Goal: Navigation & Orientation: Find specific page/section

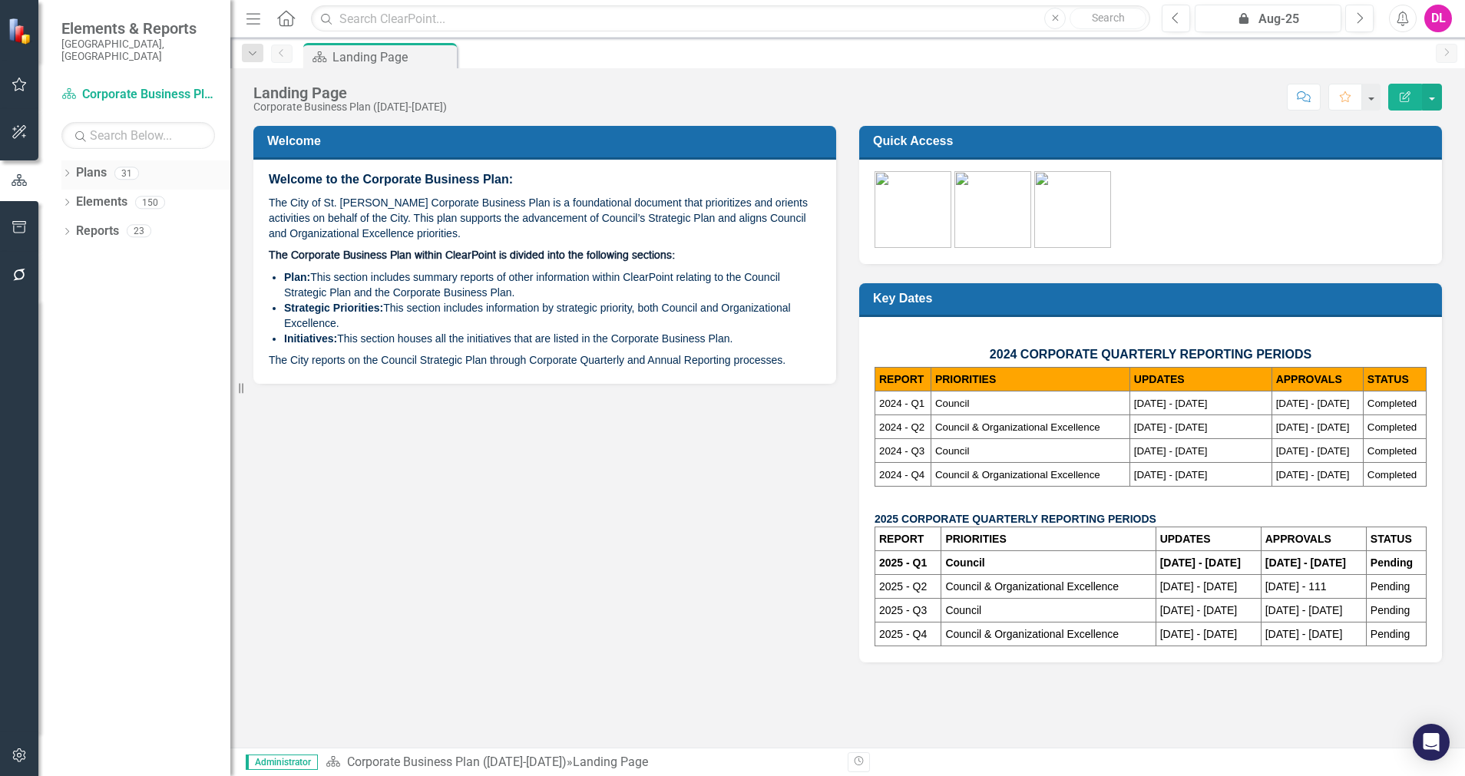
click at [69, 170] on icon "Dropdown" at bounding box center [66, 174] width 11 height 8
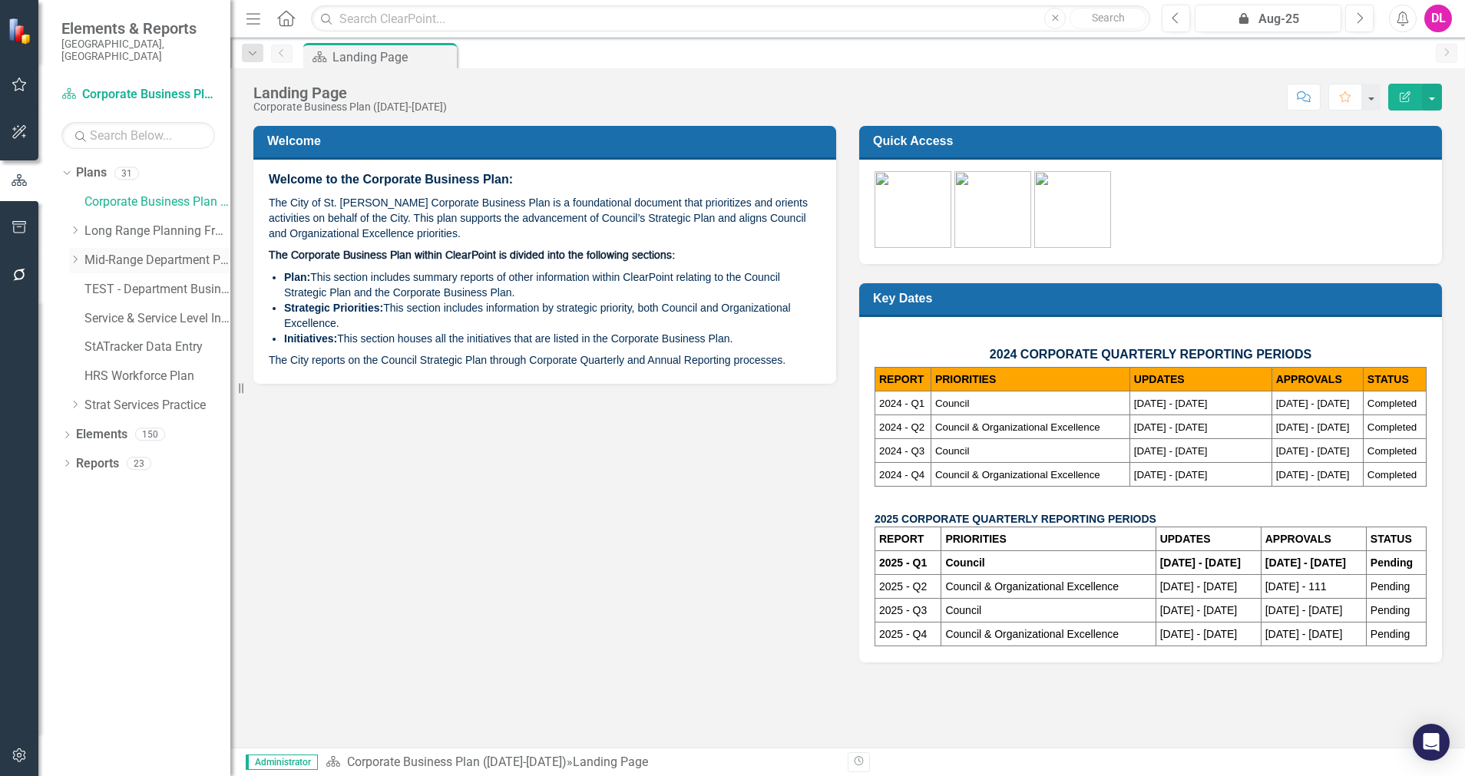
click at [75, 255] on icon "Dropdown" at bounding box center [75, 259] width 12 height 9
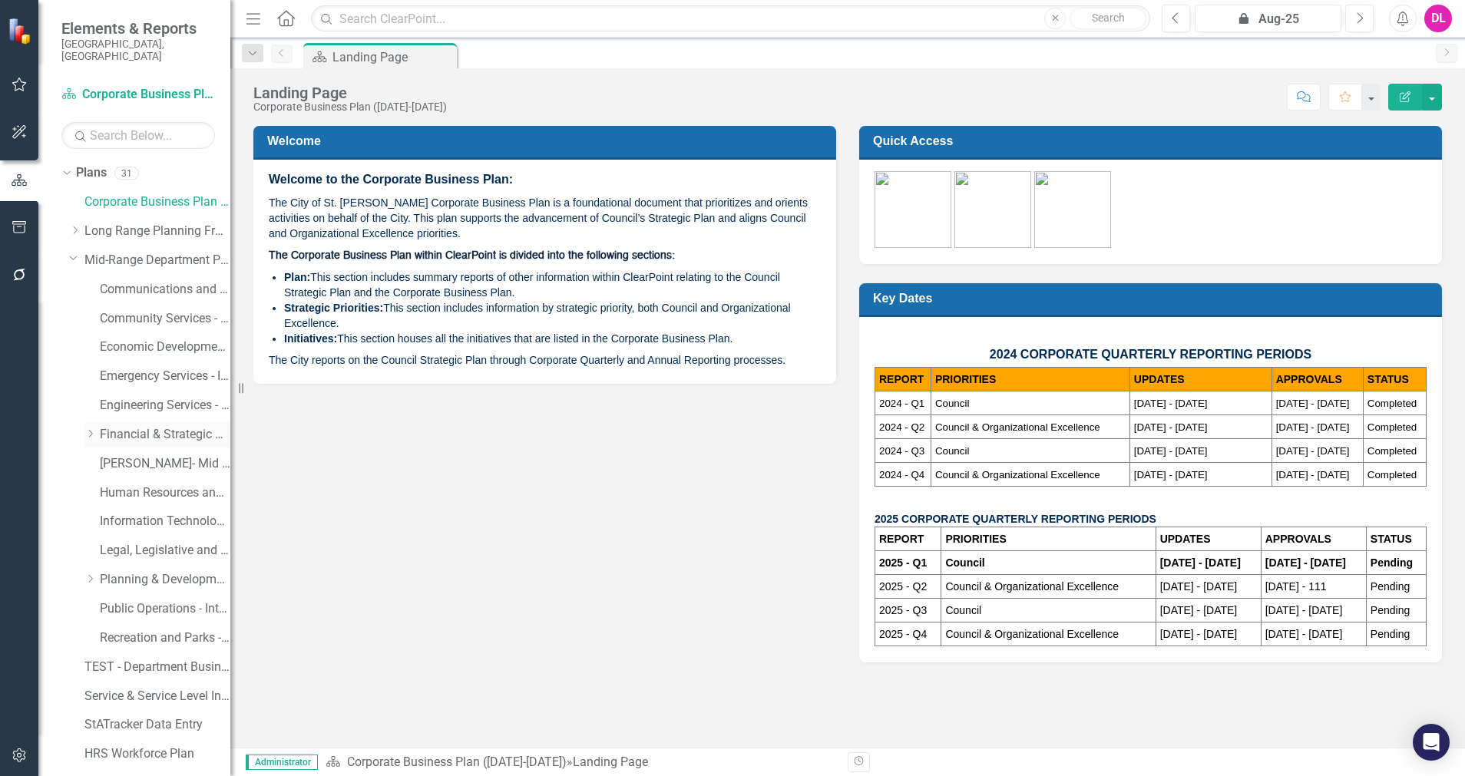
click at [164, 426] on link "Financial & Strategic Services - Integrated Business Plan" at bounding box center [165, 435] width 131 height 18
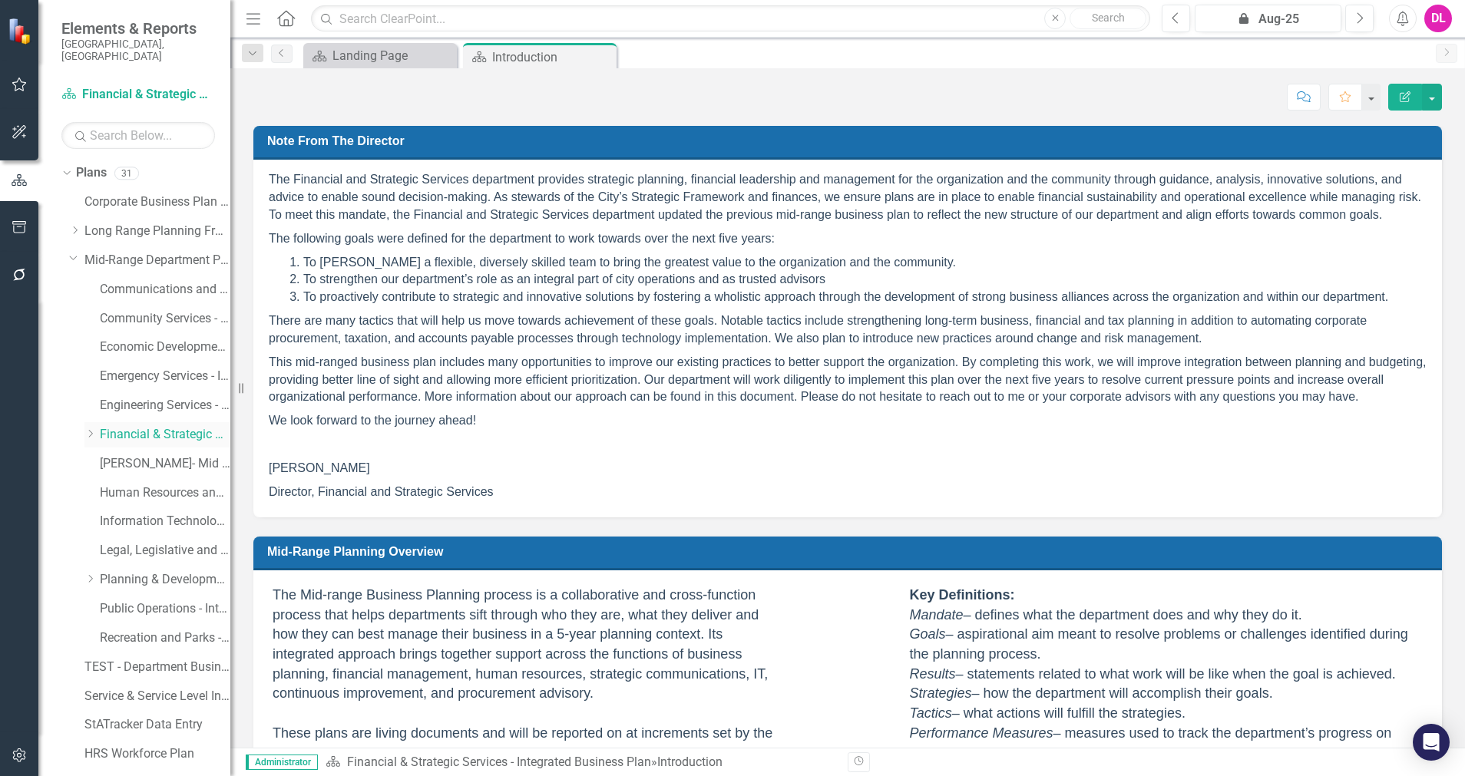
click at [88, 429] on icon "Dropdown" at bounding box center [90, 433] width 12 height 9
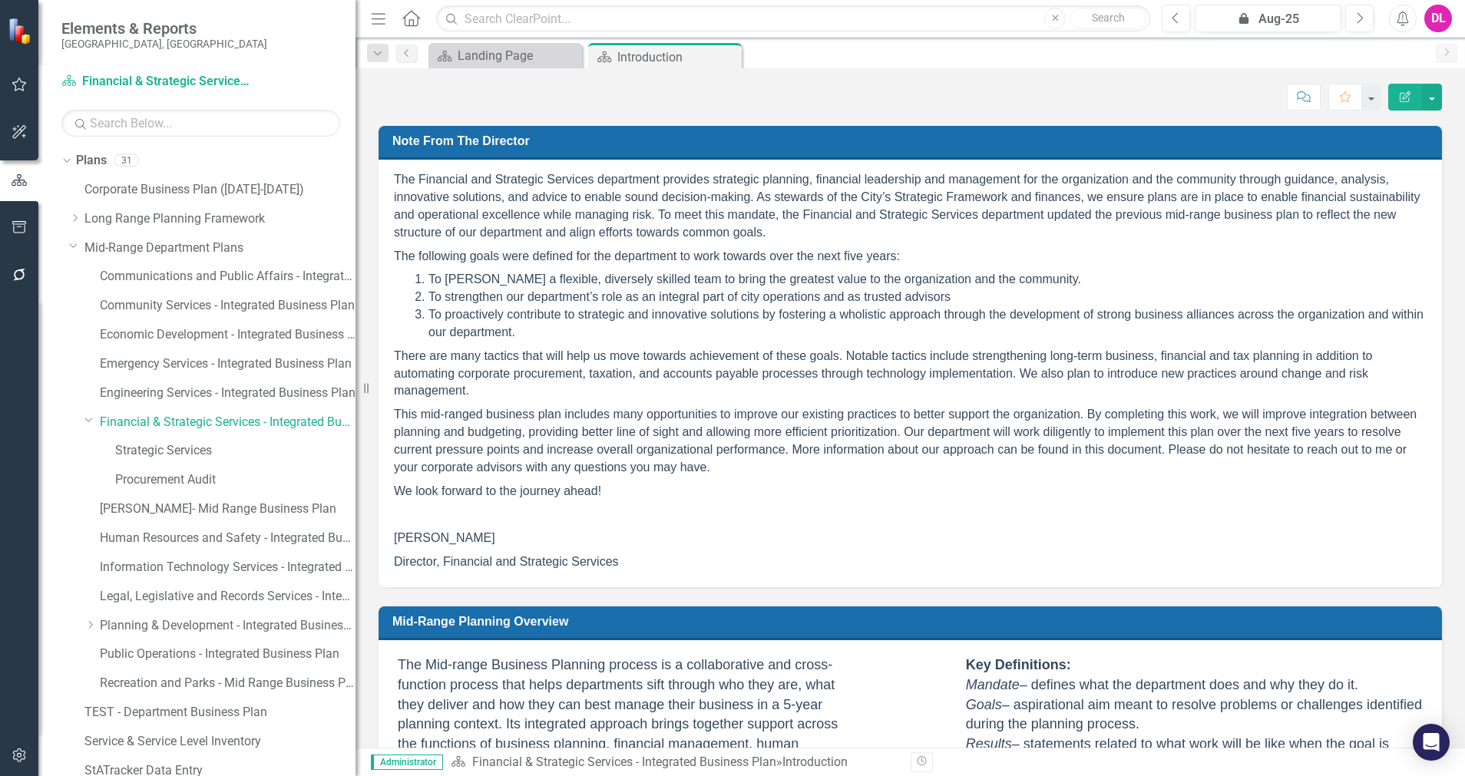
drag, startPoint x: 230, startPoint y: 472, endPoint x: 320, endPoint y: 472, distance: 89.8
click at [356, 472] on div "Resize" at bounding box center [362, 388] width 12 height 776
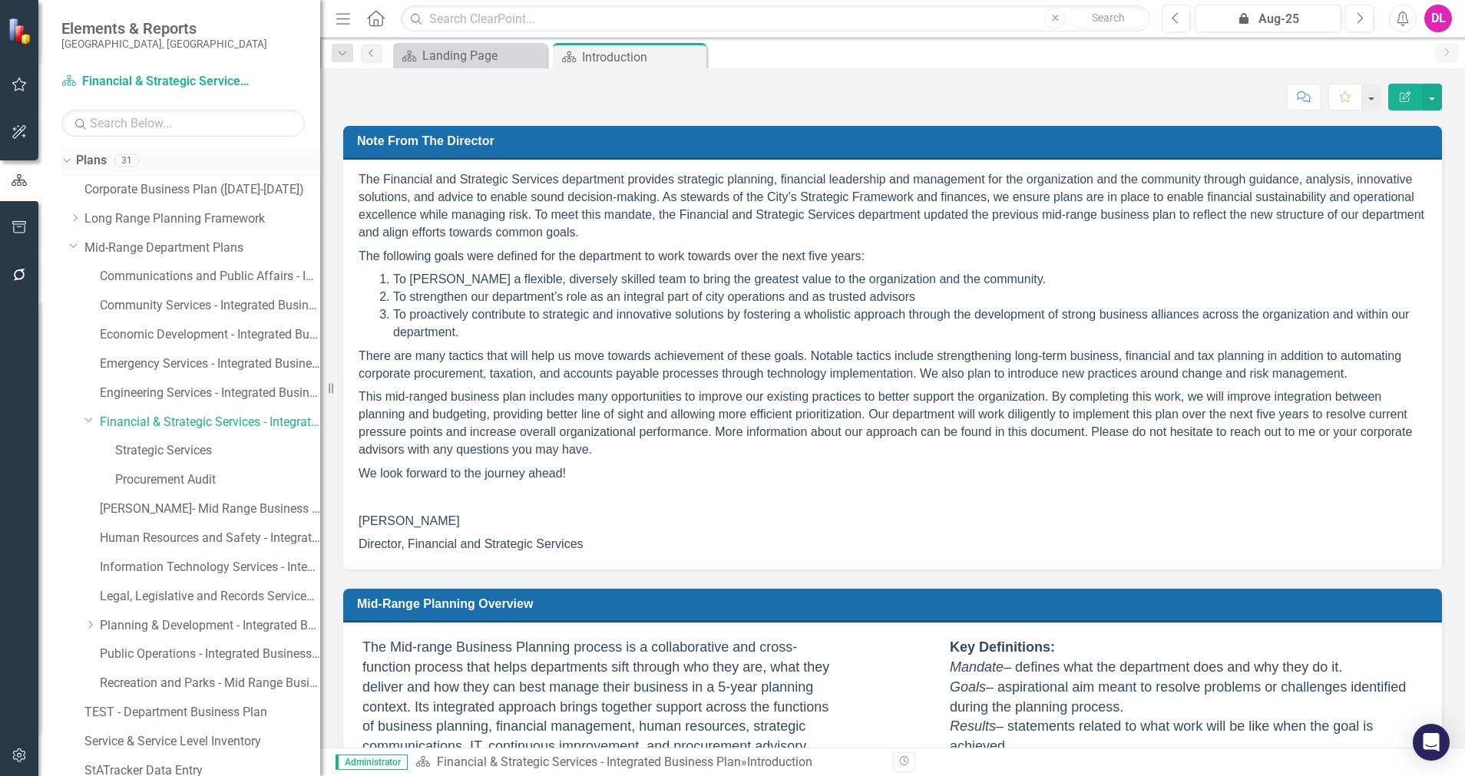
click at [65, 160] on icon "Dropdown" at bounding box center [65, 159] width 8 height 11
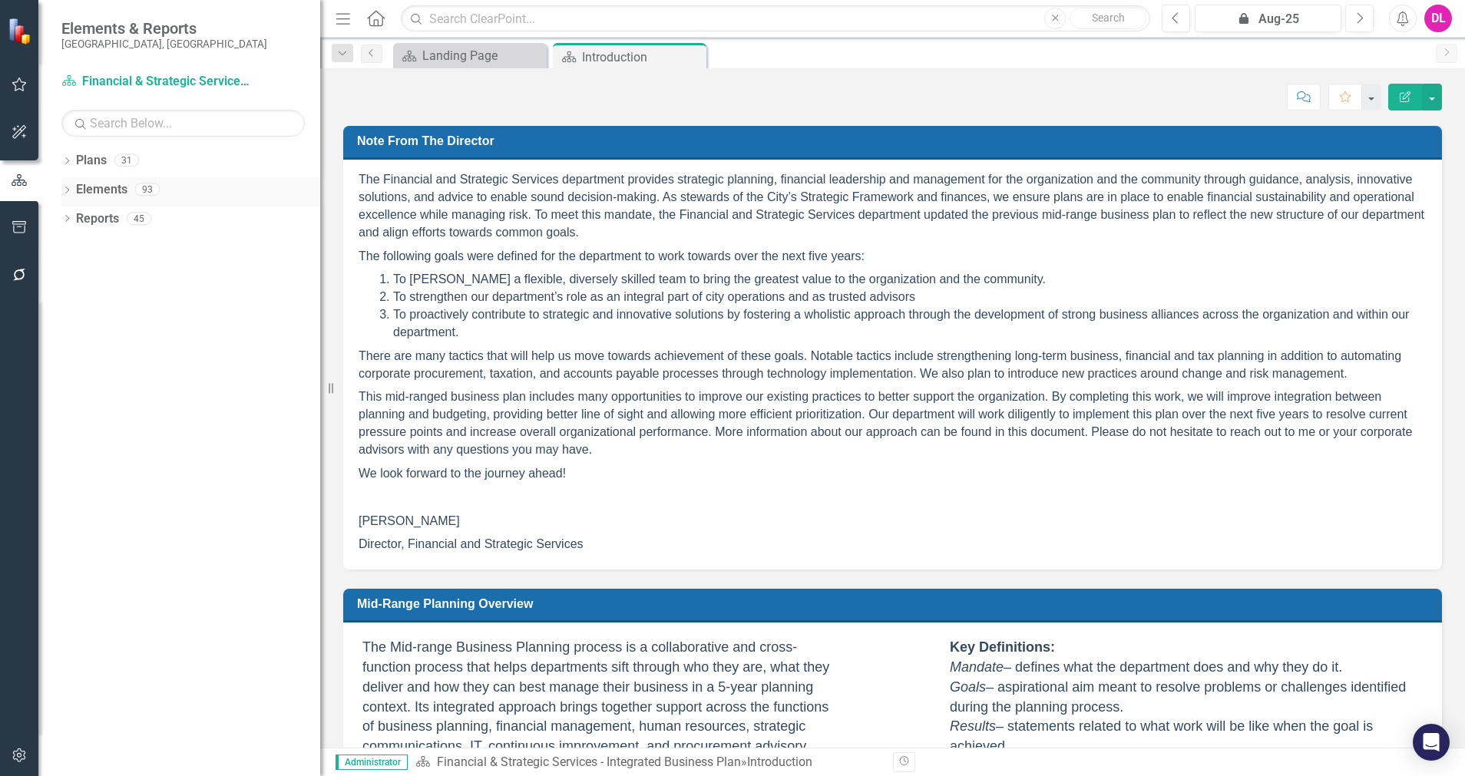
click at [67, 194] on icon "Dropdown" at bounding box center [66, 191] width 11 height 8
click at [68, 277] on div "Dropdown Strategy Strategies 13 1. To [PERSON_NAME] a flexible, diversely skill…" at bounding box center [190, 279] width 259 height 145
click at [74, 279] on icon "Dropdown" at bounding box center [74, 278] width 11 height 8
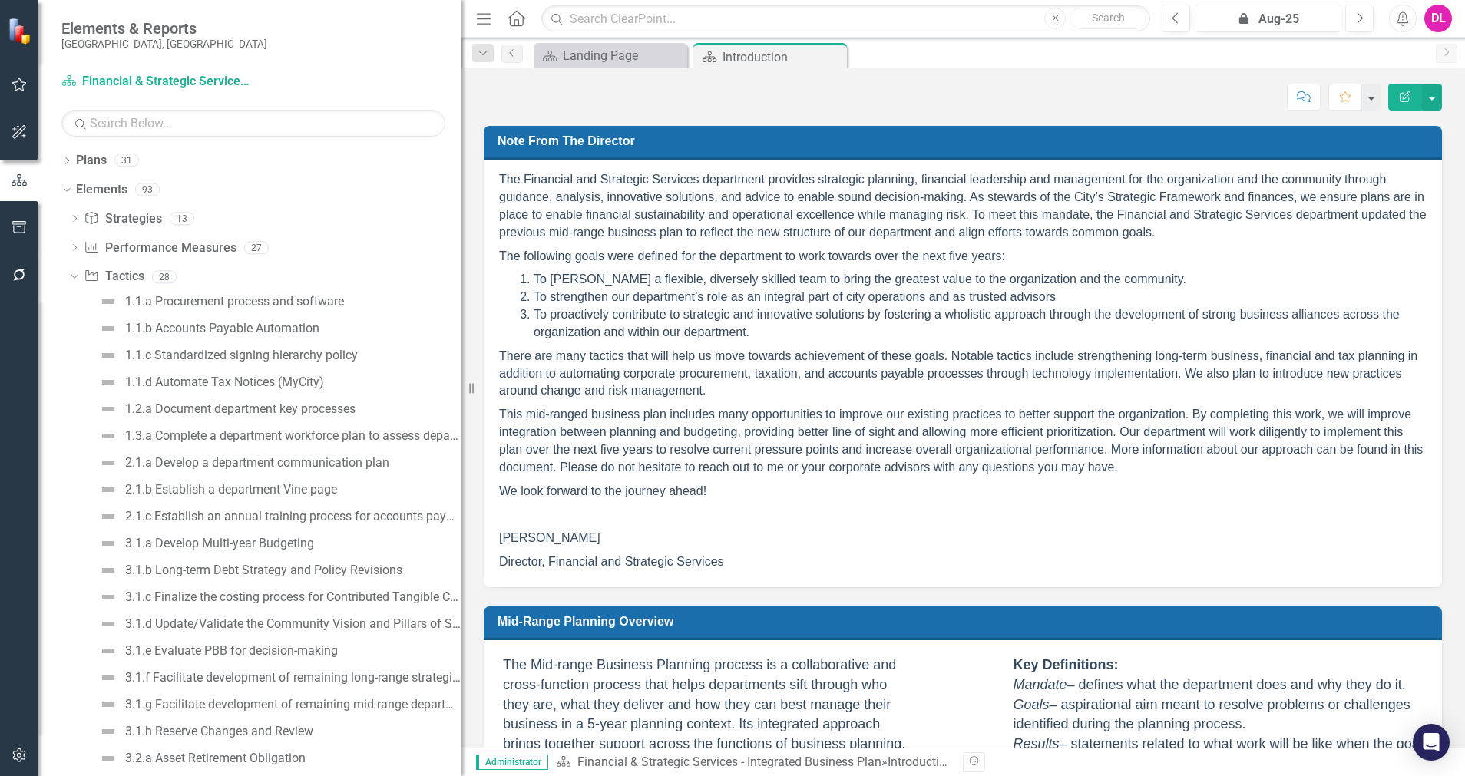
drag, startPoint x: 328, startPoint y: 356, endPoint x: 501, endPoint y: 353, distance: 172.8
click at [501, 353] on div "Elements & Reports City of [GEOGRAPHIC_DATA], [GEOGRAPHIC_DATA] Plan Financial …" at bounding box center [732, 388] width 1465 height 776
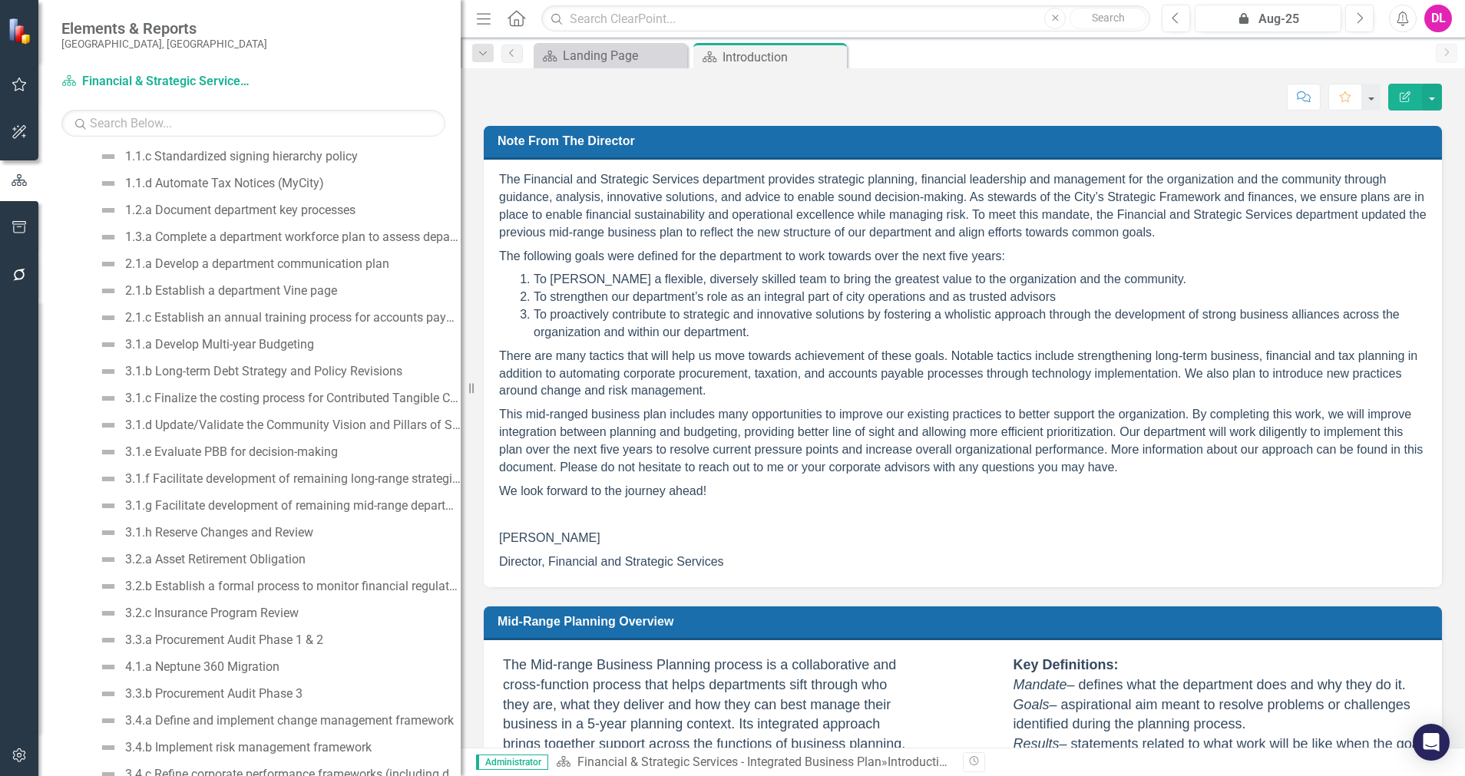
scroll to position [230, 0]
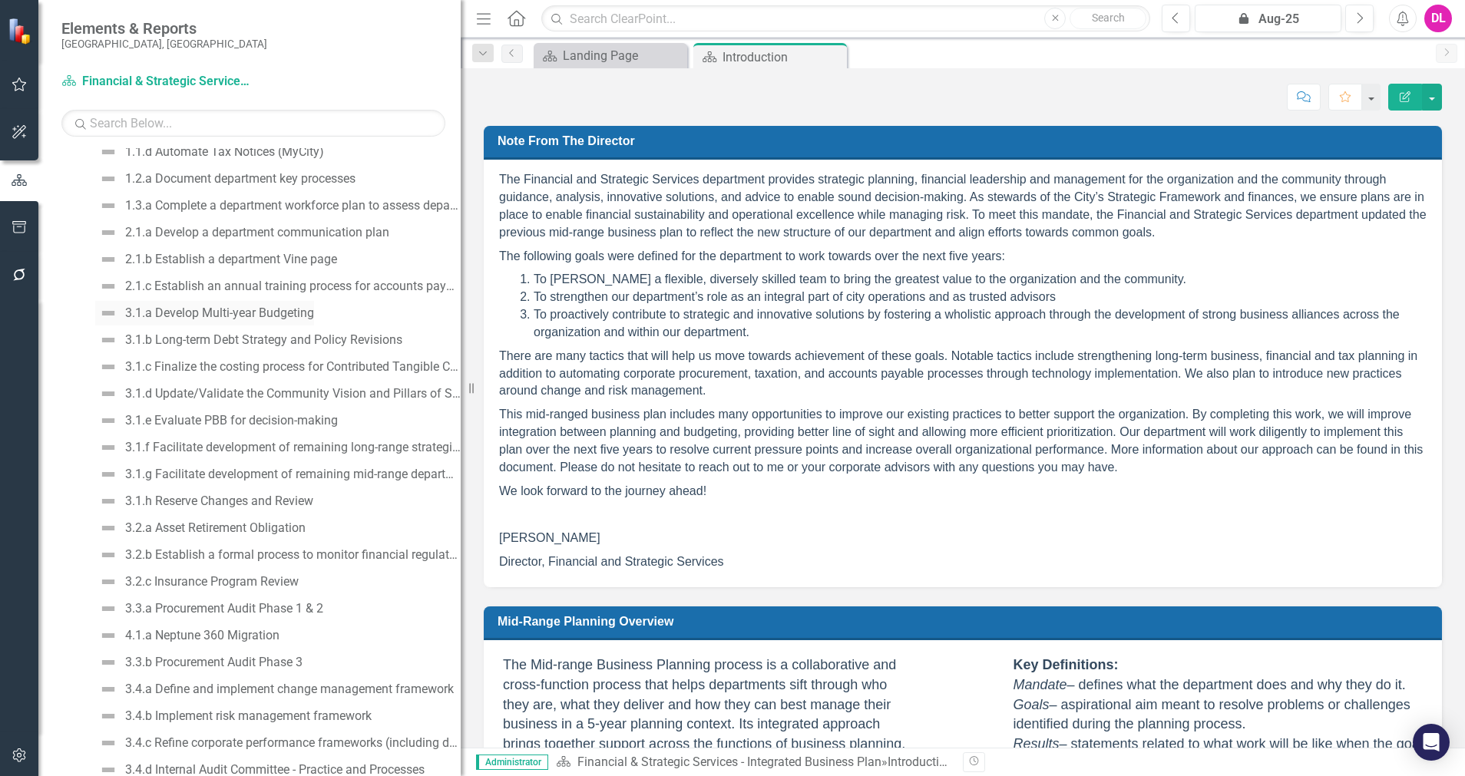
click at [297, 315] on div "3.1.a Develop Multi-year Budgeting" at bounding box center [219, 313] width 189 height 14
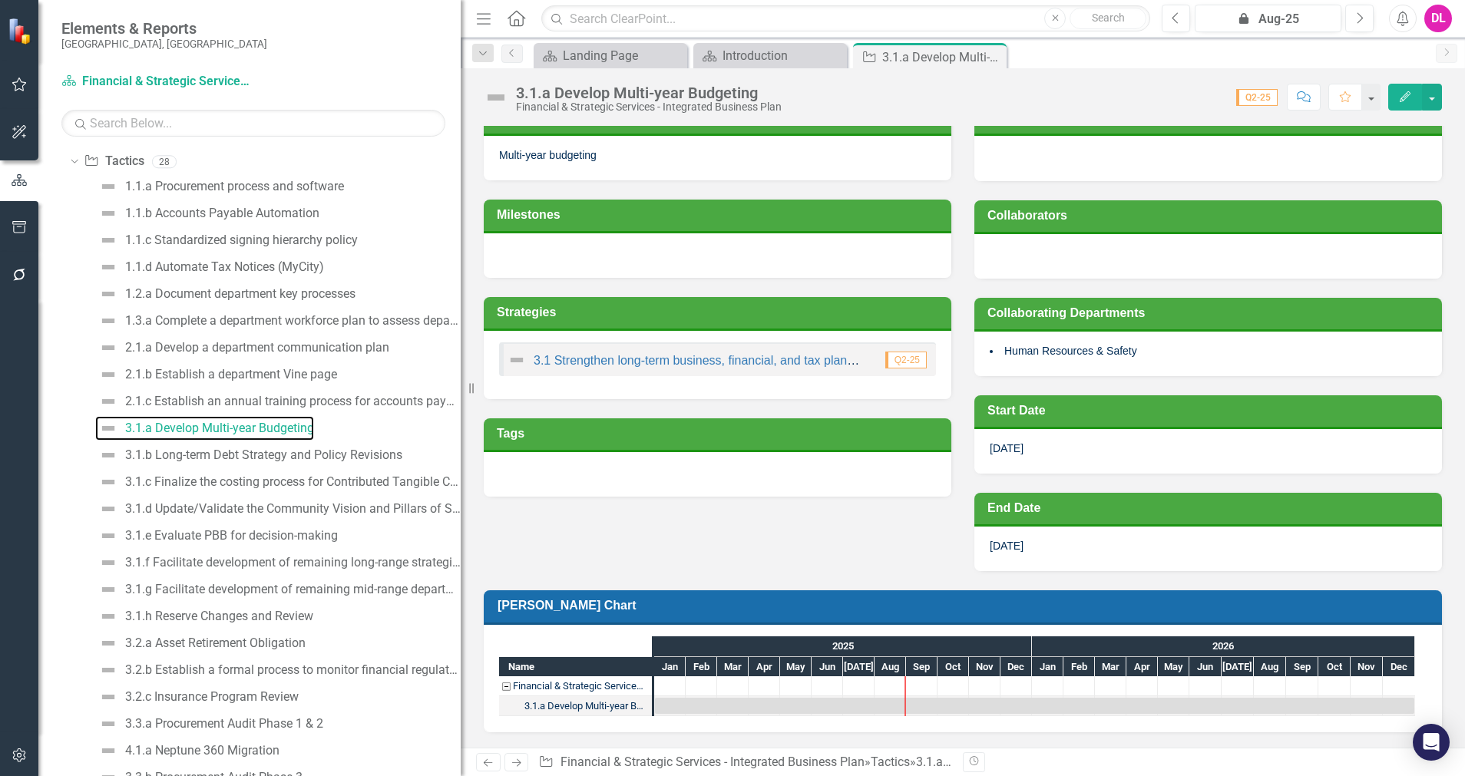
scroll to position [230, 0]
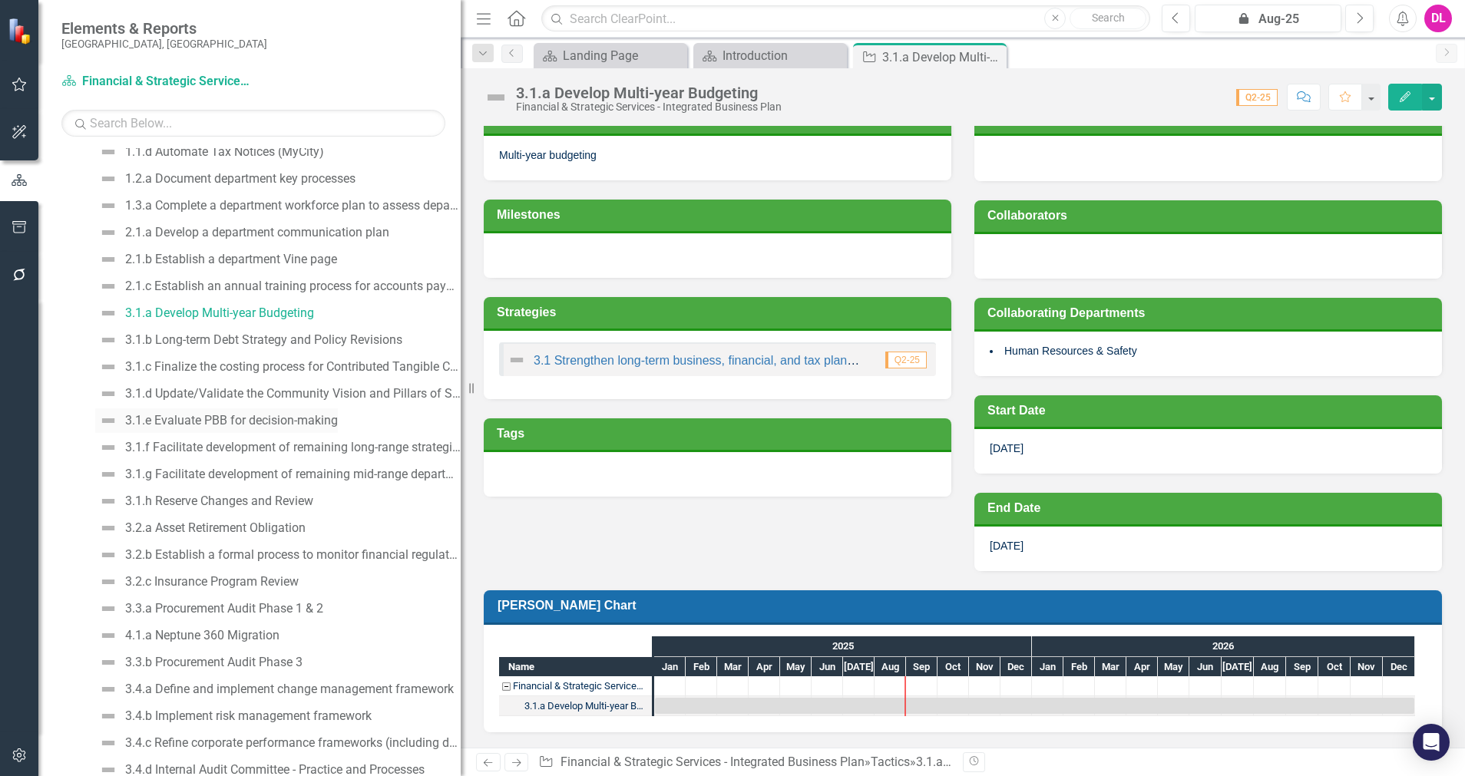
click at [280, 424] on div "3.1.e Evaluate PBB for decision-making" at bounding box center [231, 421] width 213 height 14
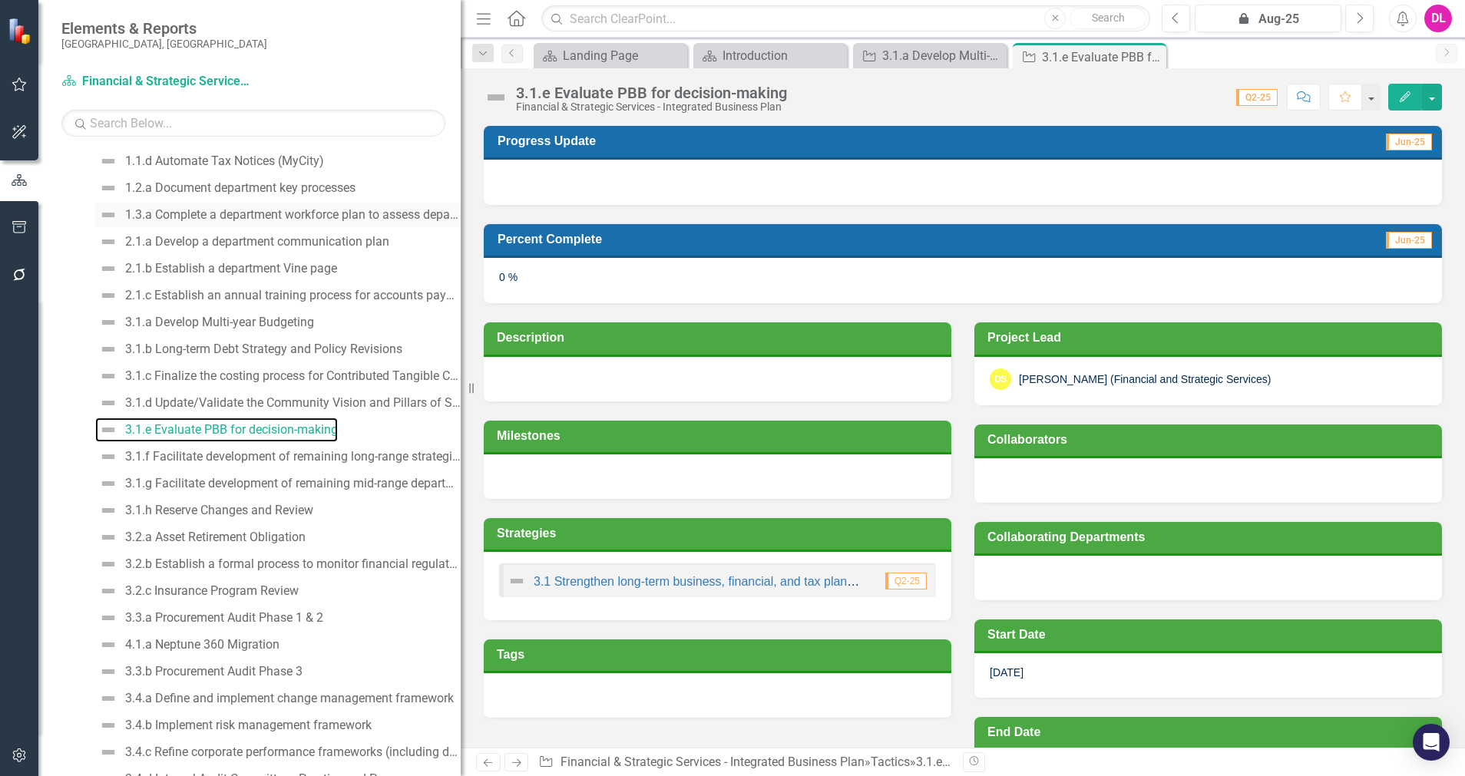
scroll to position [230, 0]
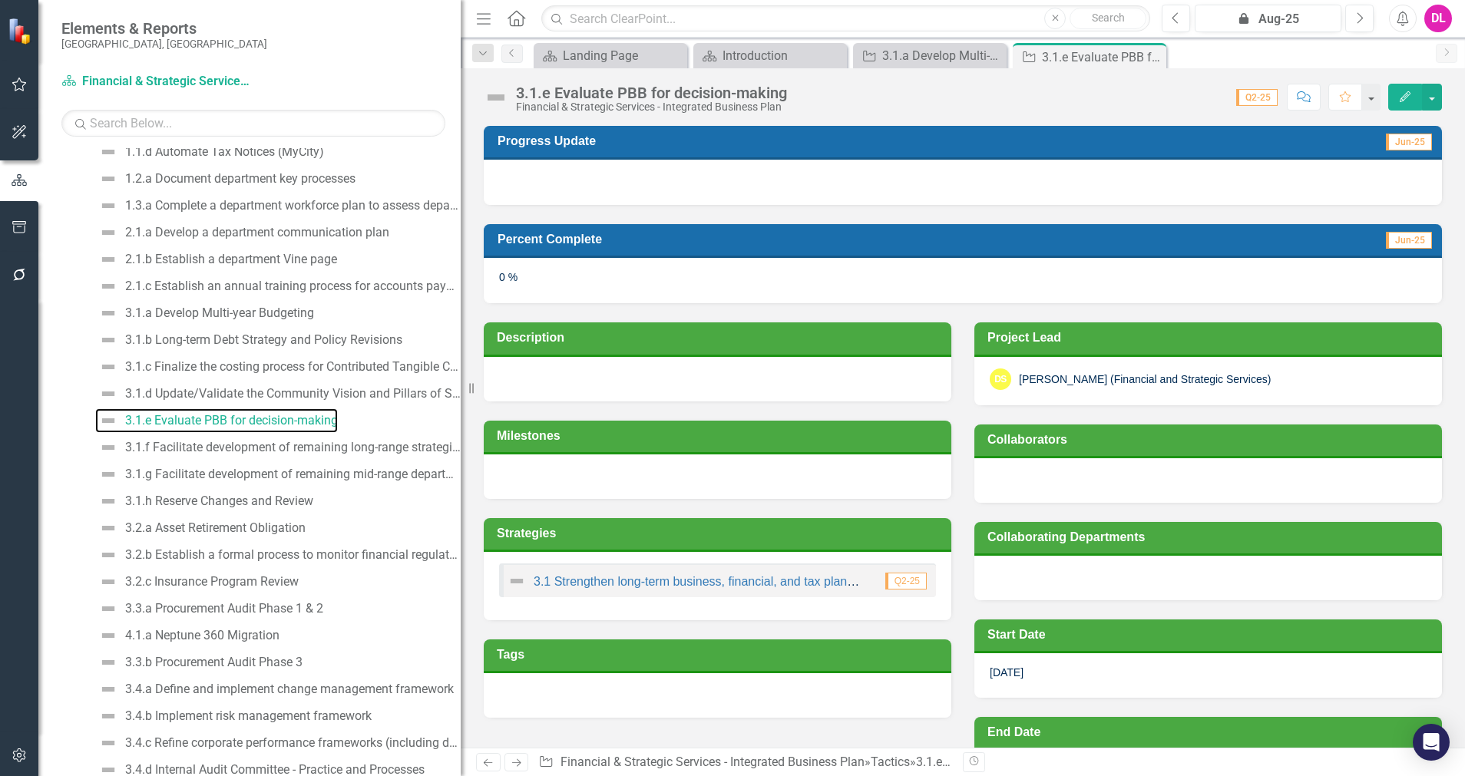
drag, startPoint x: 464, startPoint y: 448, endPoint x: 584, endPoint y: 446, distance: 120.6
click at [584, 446] on div "Elements & Reports City of [GEOGRAPHIC_DATA], [GEOGRAPHIC_DATA] Plan Financial …" at bounding box center [732, 388] width 1465 height 776
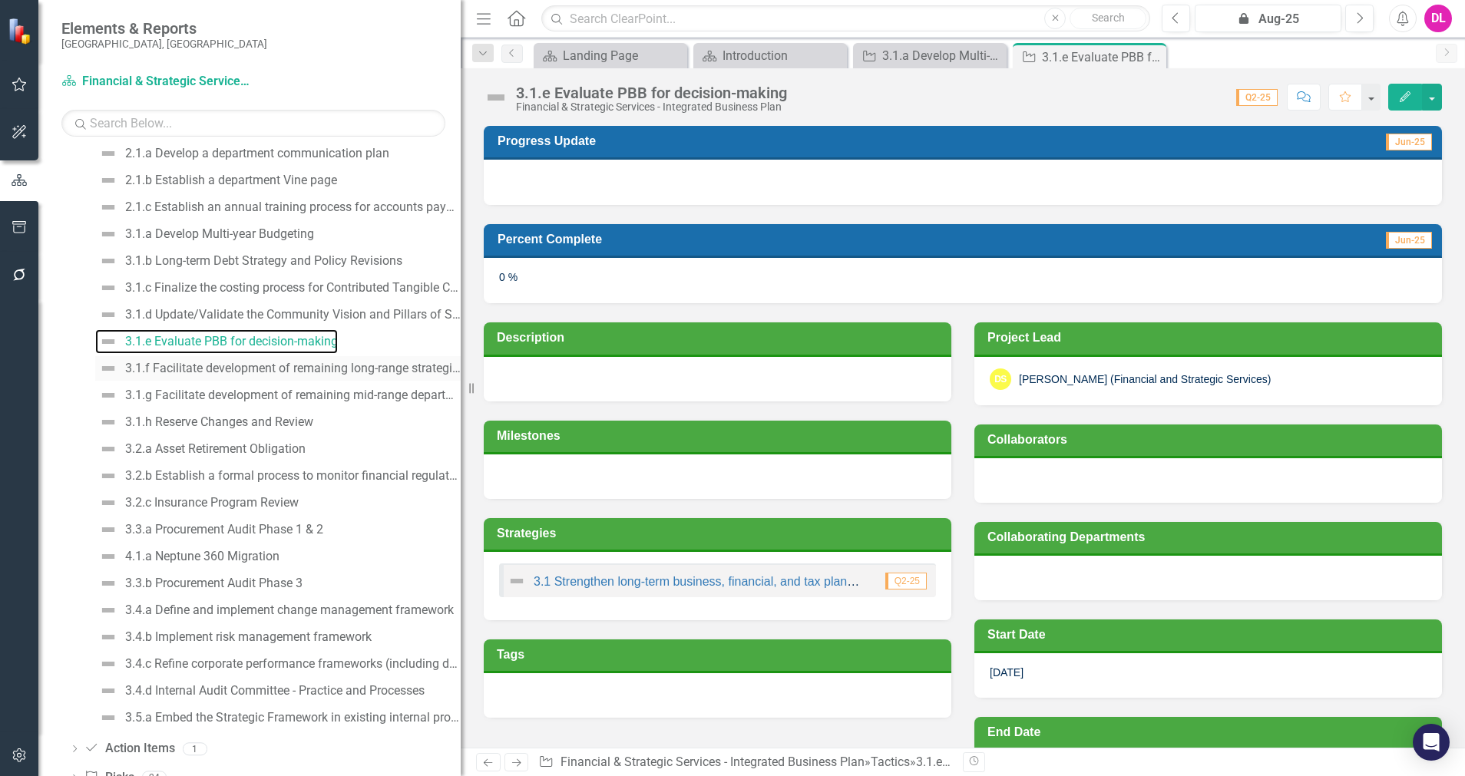
scroll to position [346, 0]
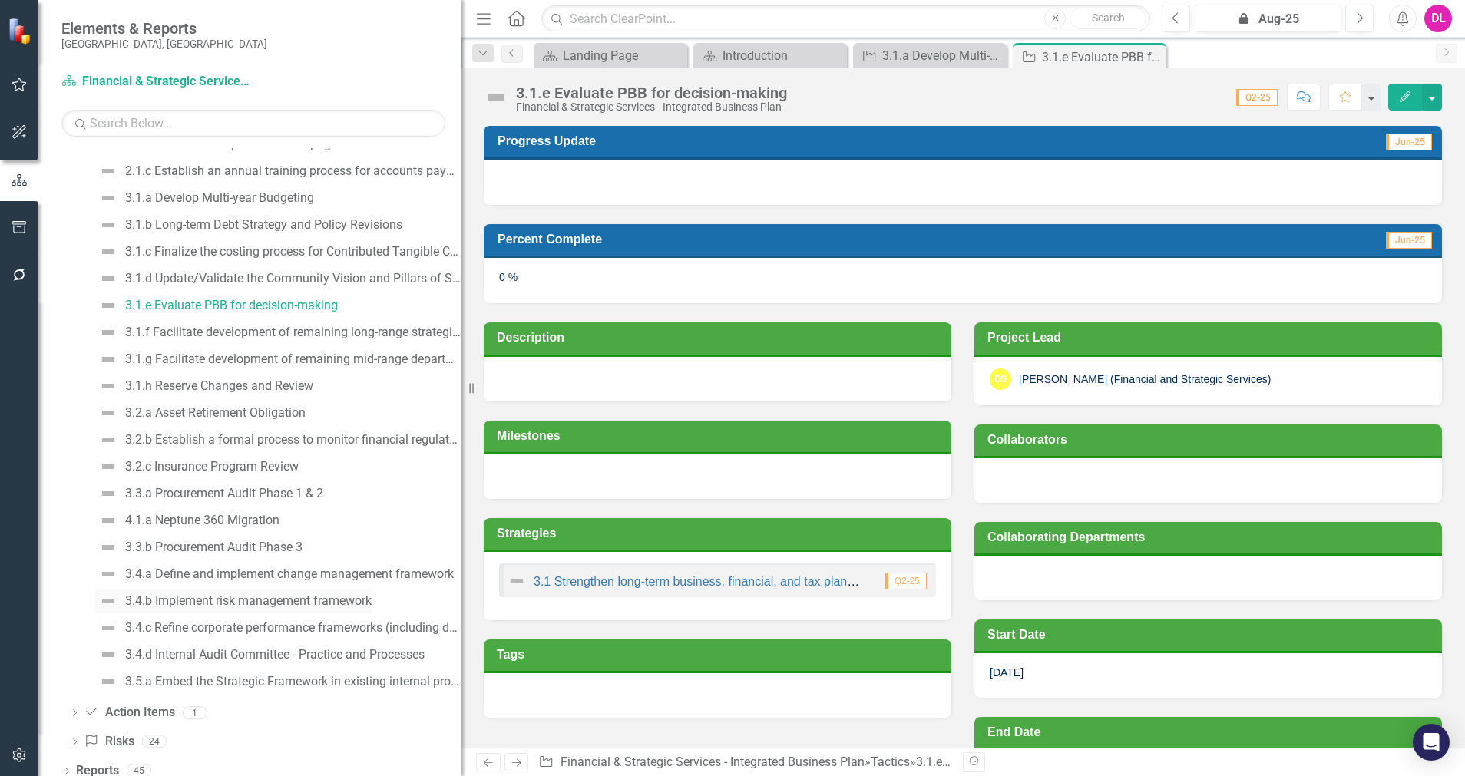
click at [333, 597] on div "3.4.b Implement risk management framework" at bounding box center [248, 601] width 247 height 14
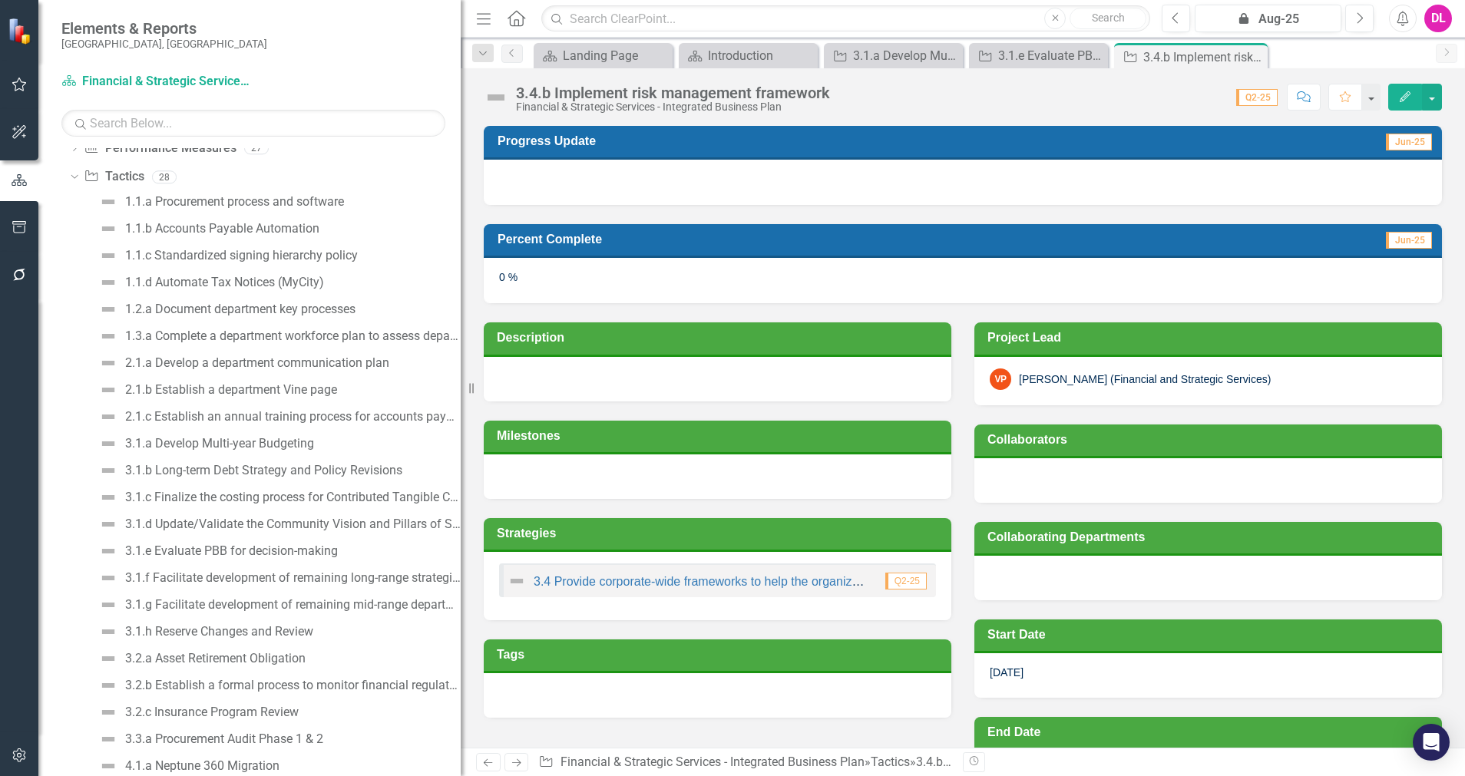
scroll to position [98, 0]
drag, startPoint x: 467, startPoint y: 424, endPoint x: 531, endPoint y: 422, distance: 63.8
click at [531, 422] on div "Elements & Reports City of [GEOGRAPHIC_DATA], [GEOGRAPHIC_DATA] Plan Financial …" at bounding box center [732, 388] width 1465 height 776
click at [360, 468] on div "3.1.b Long-term Debt Strategy and Policy Revisions" at bounding box center [263, 472] width 277 height 14
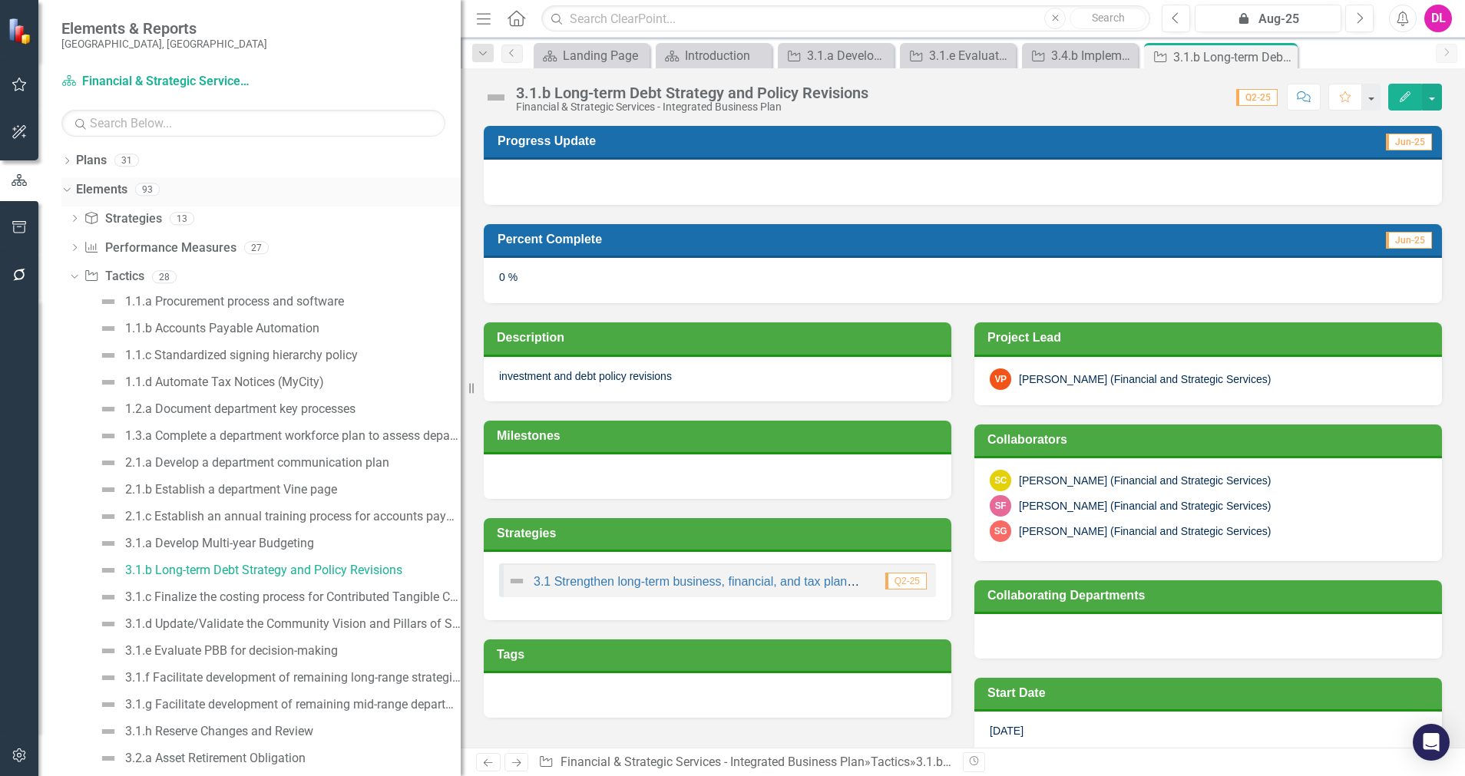
click at [72, 188] on div "Dropdown" at bounding box center [66, 192] width 11 height 8
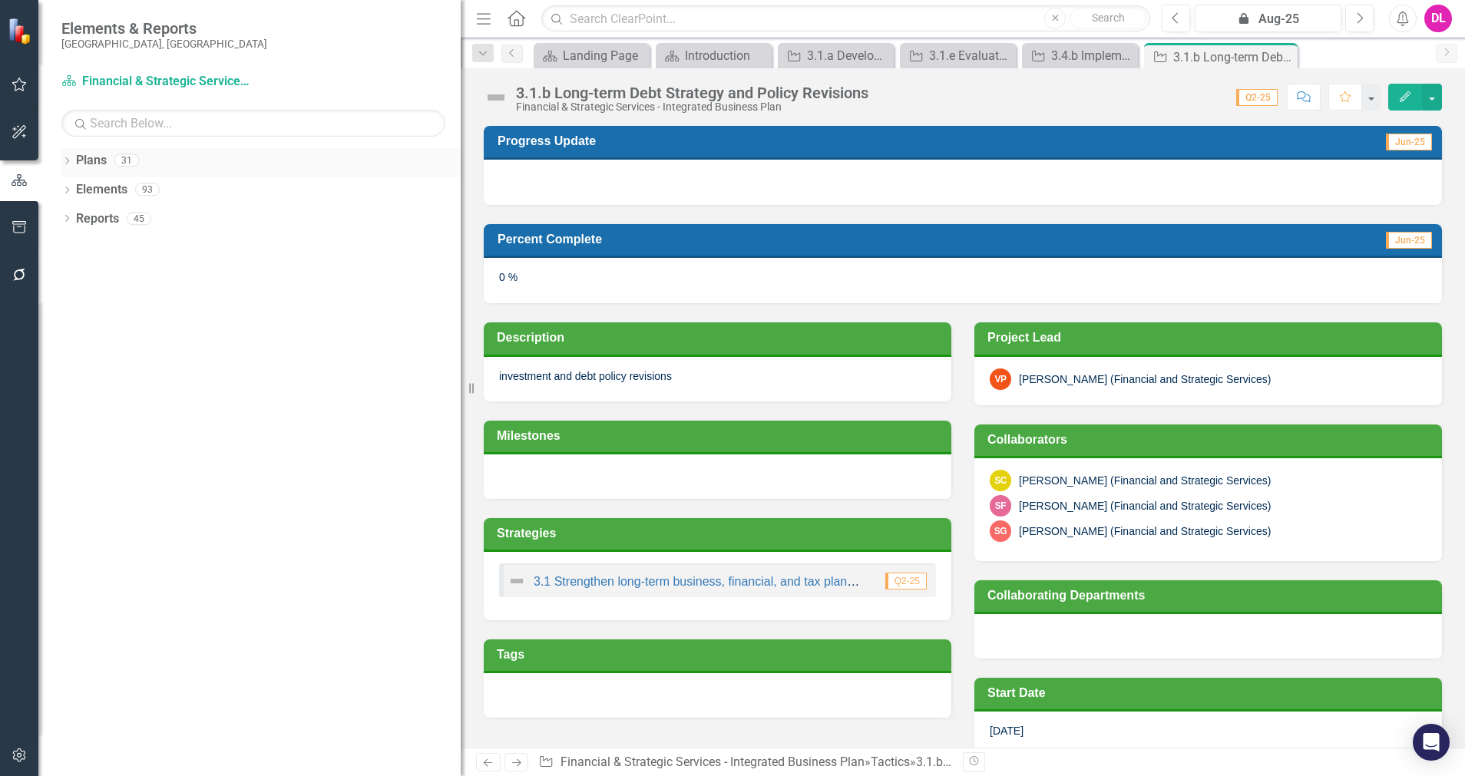
click at [70, 154] on div "Dropdown Plans 31" at bounding box center [260, 162] width 399 height 29
click at [70, 167] on div "Dropdown" at bounding box center [66, 162] width 11 height 13
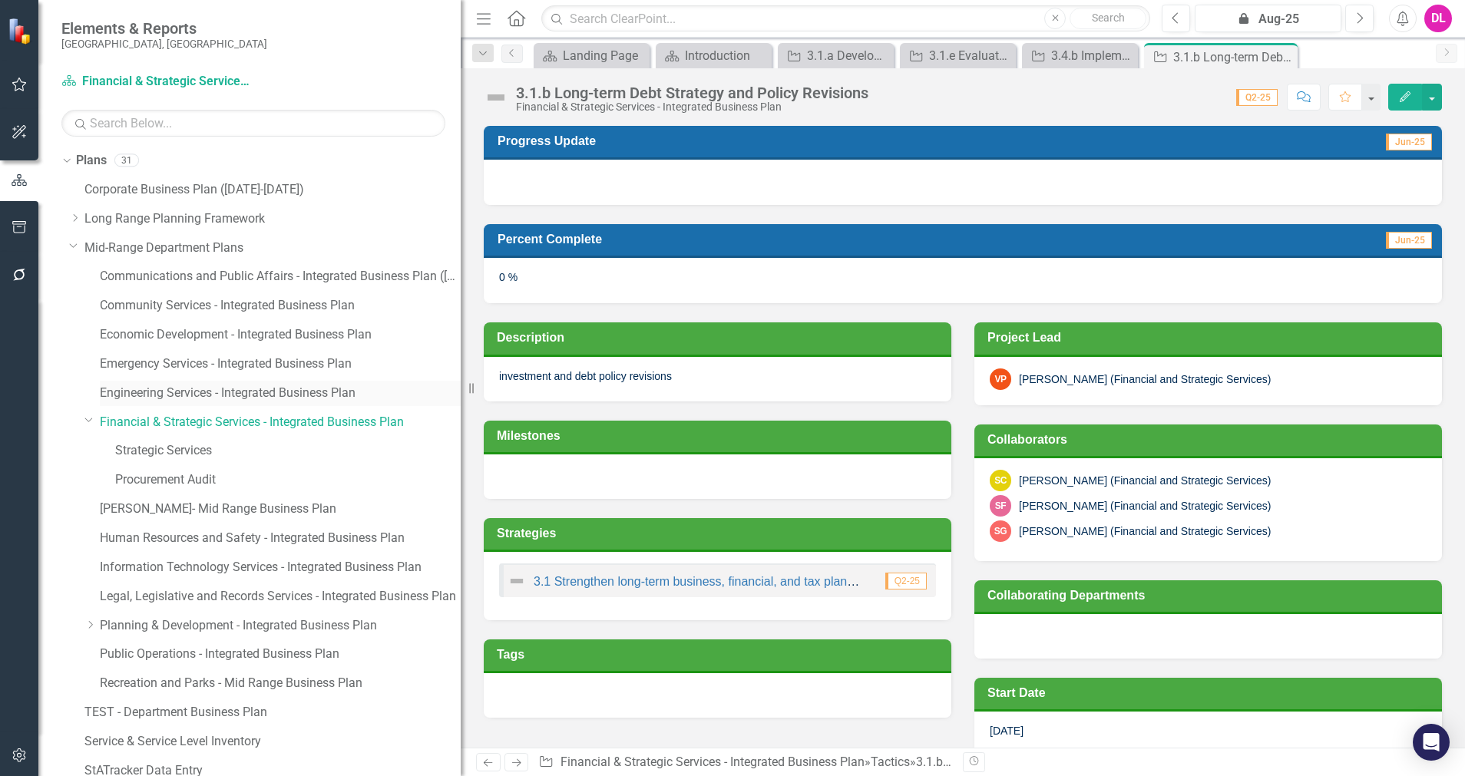
click at [232, 393] on link "Engineering Services - Integrated Business Plan" at bounding box center [280, 394] width 361 height 18
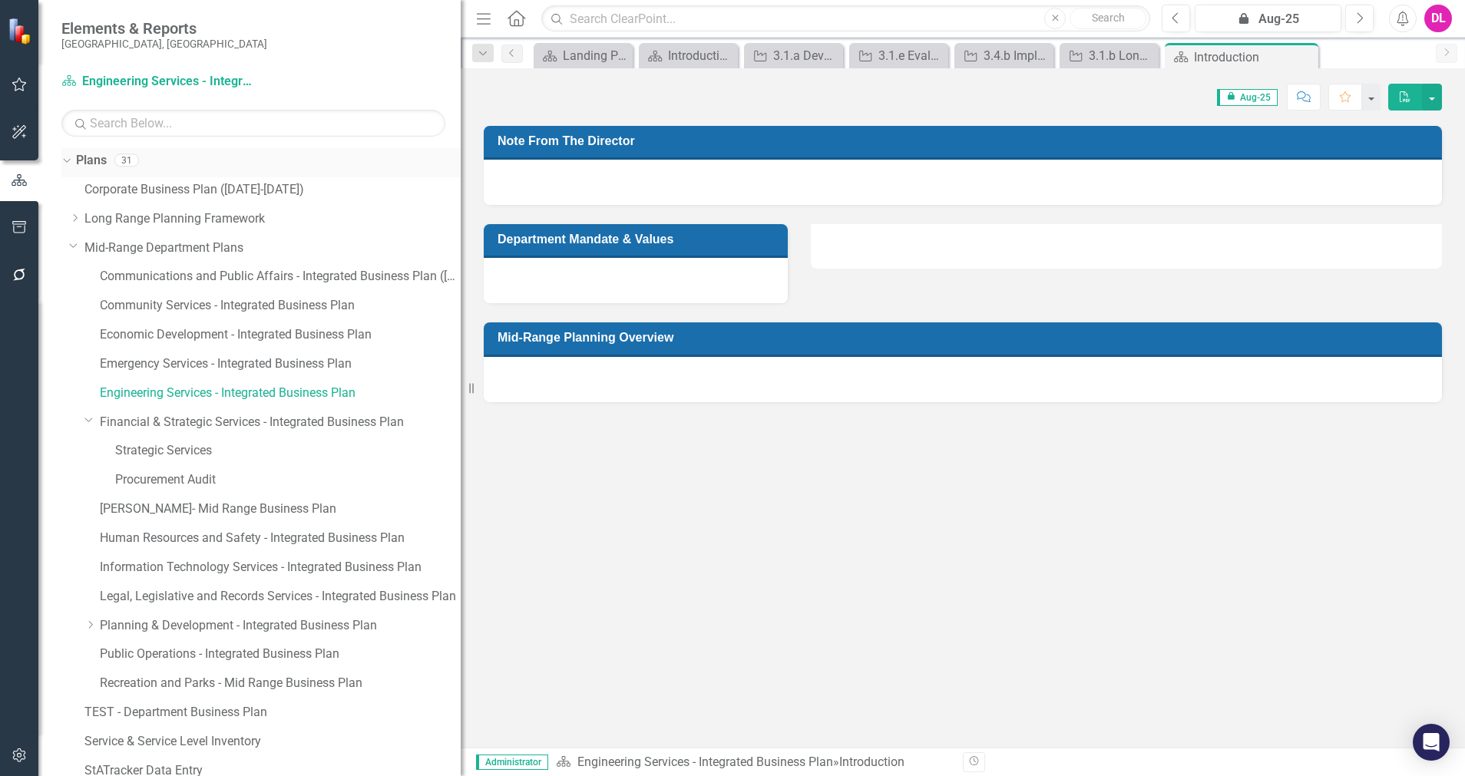
click at [66, 156] on icon "Dropdown" at bounding box center [65, 159] width 8 height 11
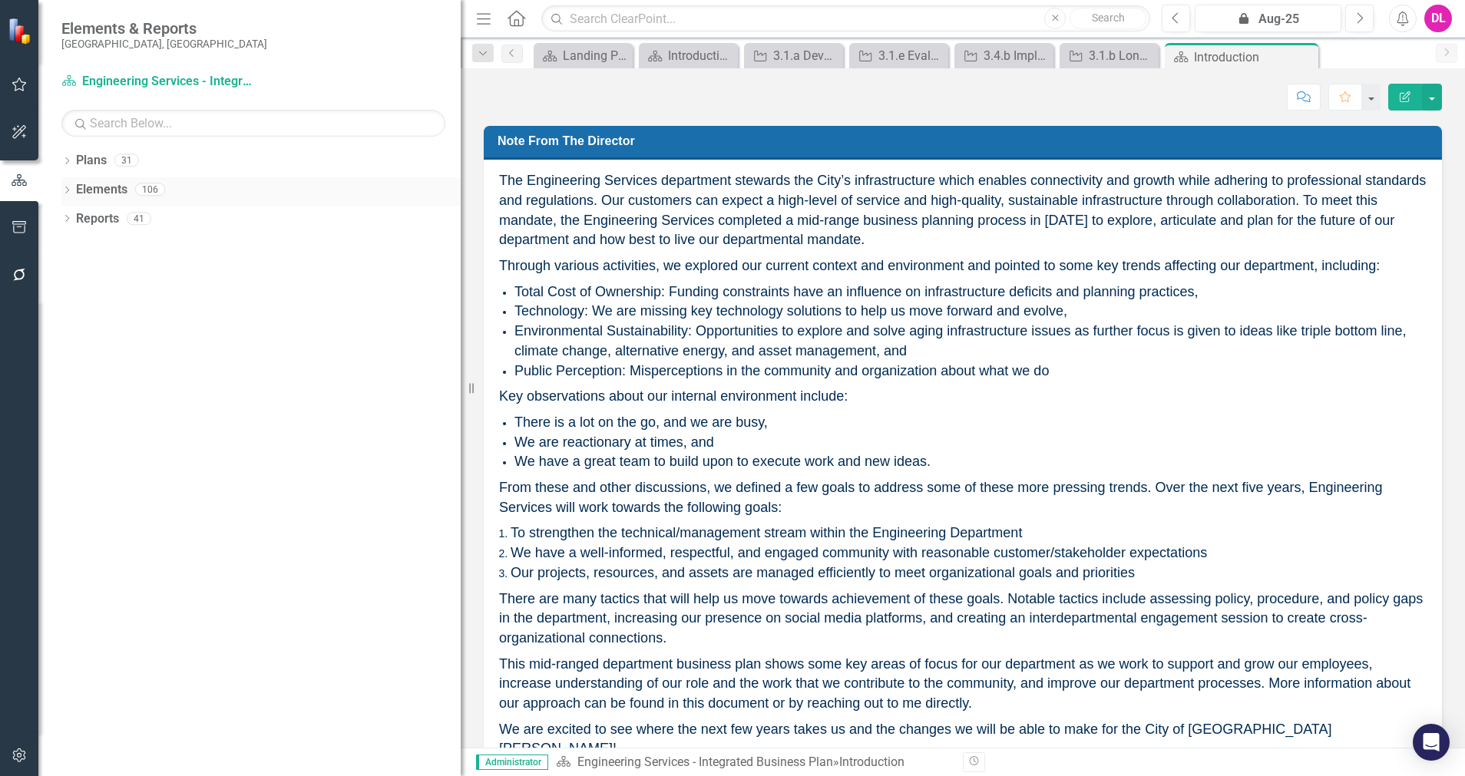
click at [65, 186] on div "Dropdown" at bounding box center [66, 191] width 11 height 13
click at [75, 276] on icon at bounding box center [75, 276] width 4 height 7
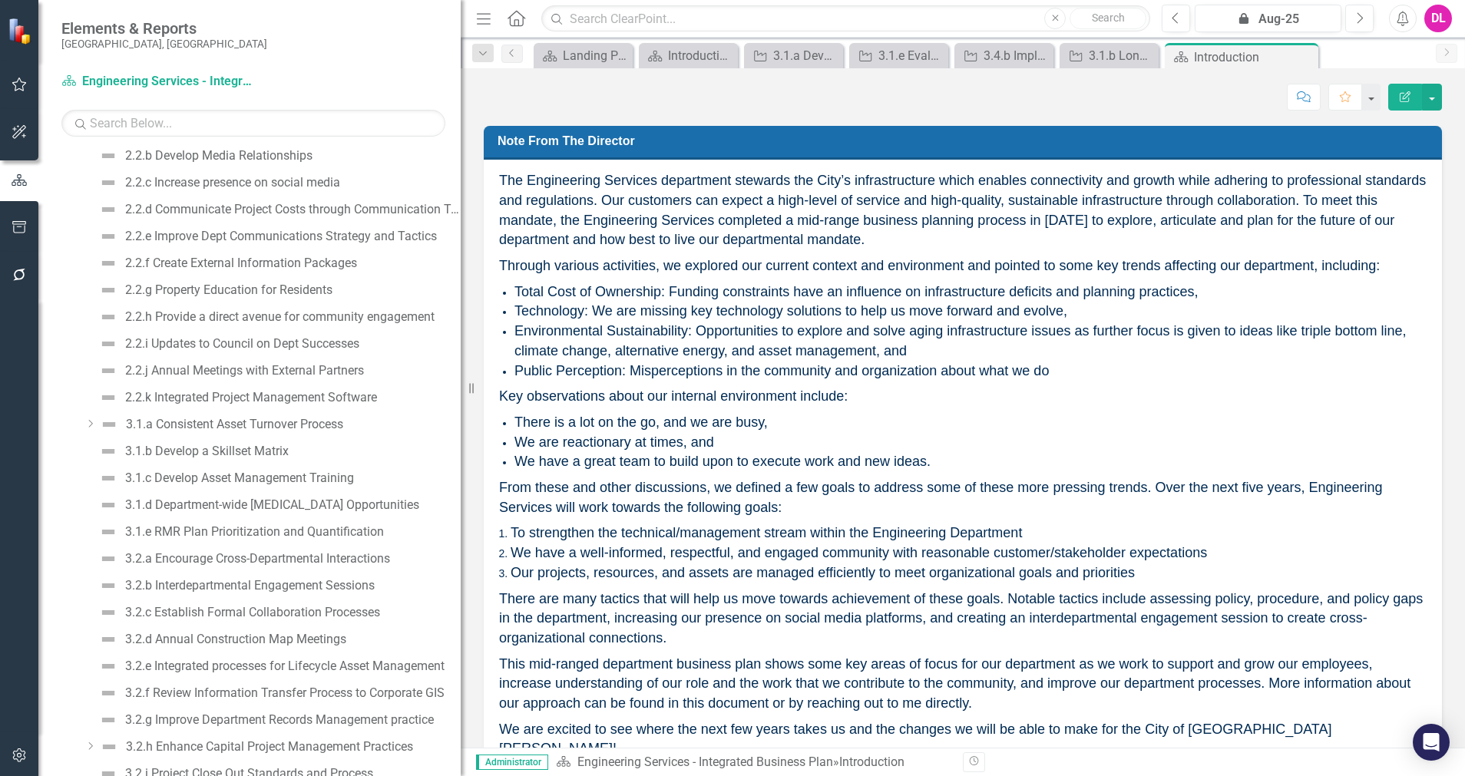
scroll to position [691, 0]
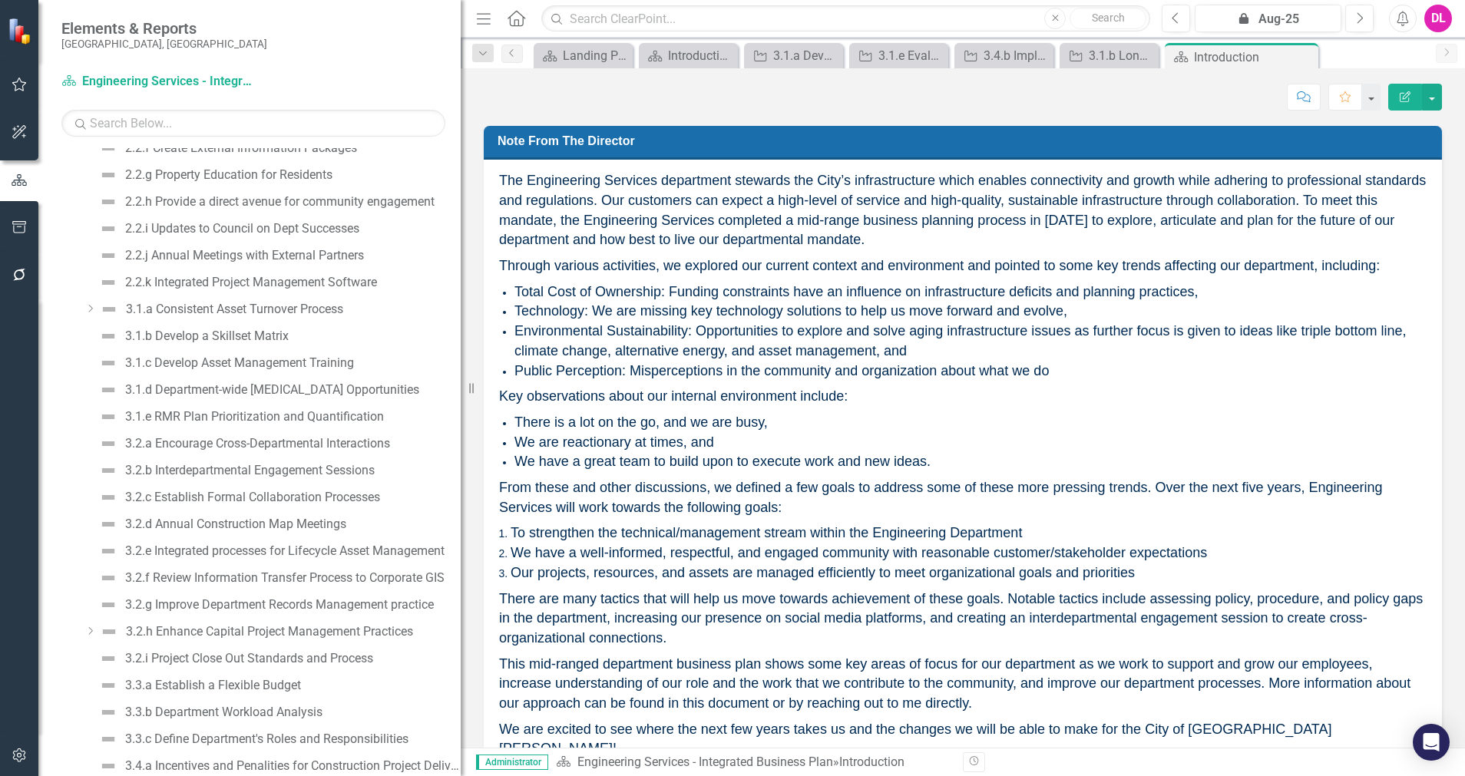
drag, startPoint x: 474, startPoint y: 392, endPoint x: 559, endPoint y: 393, distance: 85.2
click at [559, 393] on div "Elements & Reports City of [GEOGRAPHIC_DATA], [GEOGRAPHIC_DATA] Plan Engineerin…" at bounding box center [732, 388] width 1465 height 776
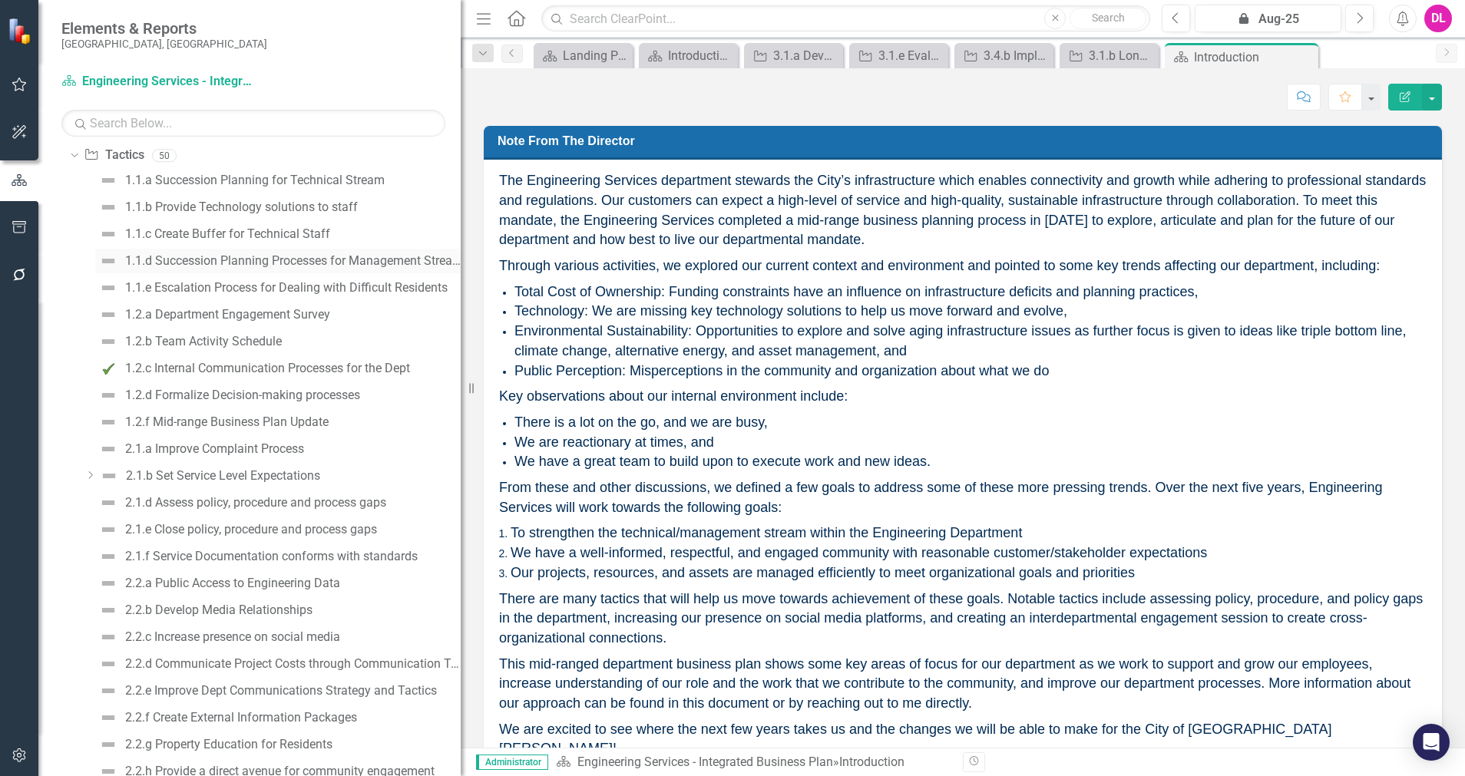
scroll to position [0, 0]
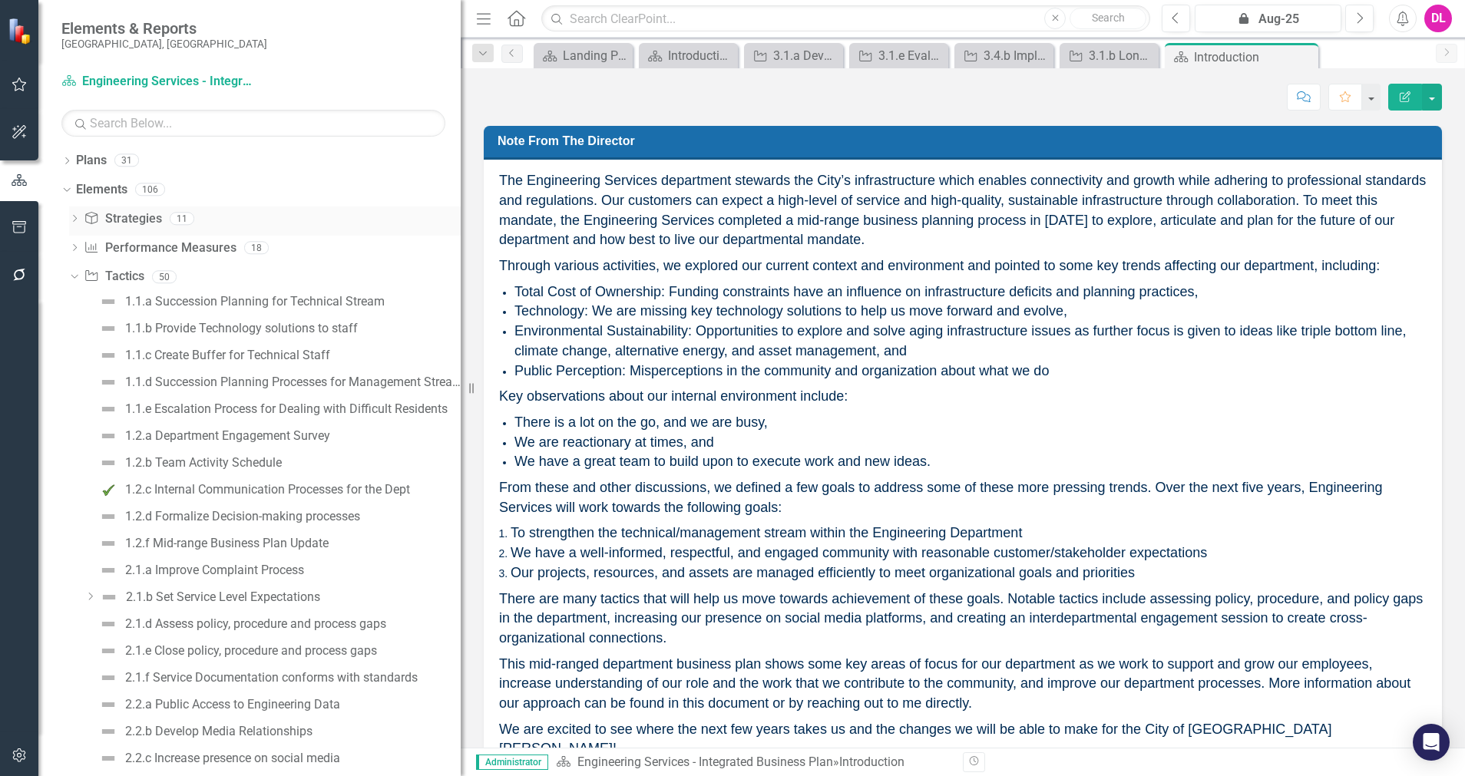
click at [71, 217] on icon "Dropdown" at bounding box center [74, 220] width 11 height 8
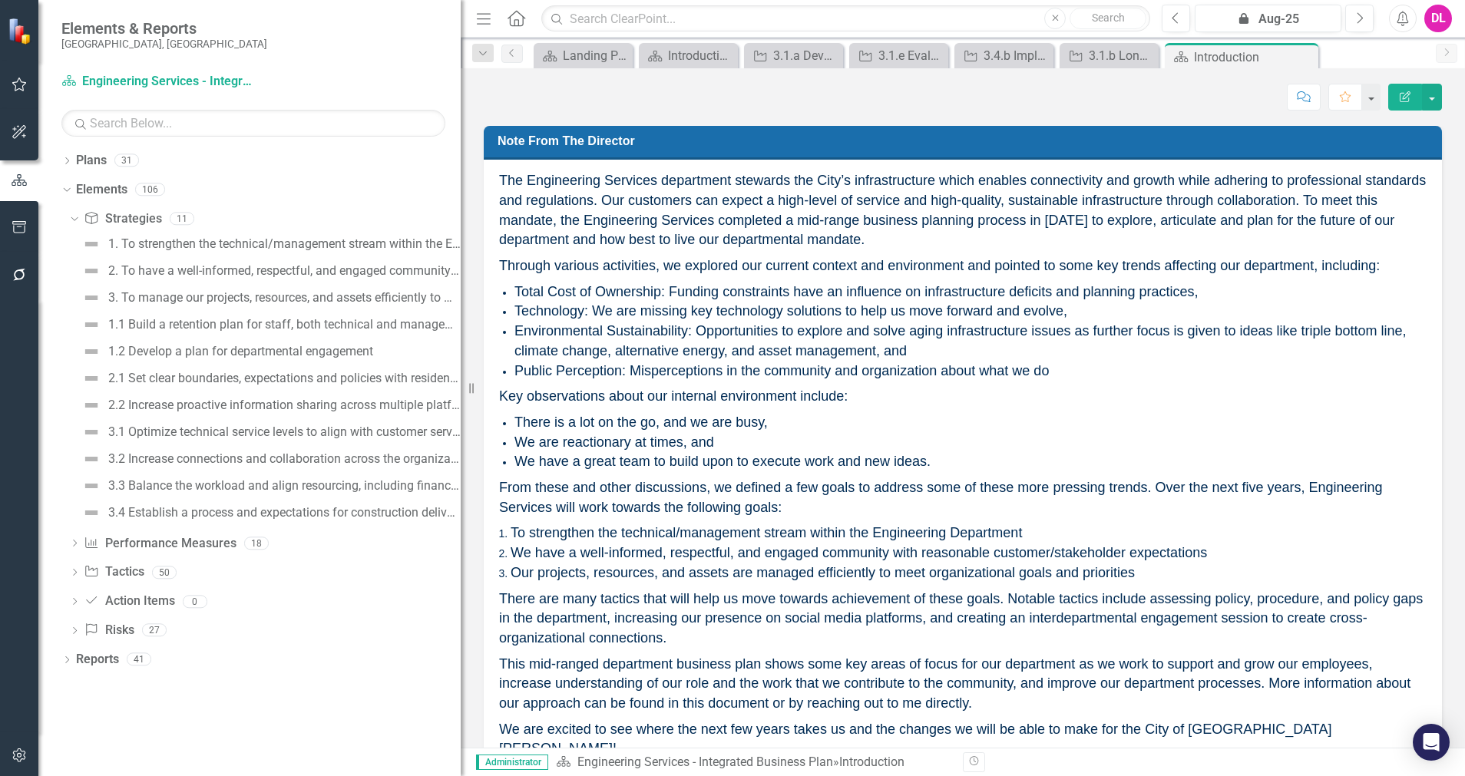
drag, startPoint x: 468, startPoint y: 391, endPoint x: 534, endPoint y: 387, distance: 65.4
click at [534, 387] on div "Elements & Reports City of [GEOGRAPHIC_DATA], [GEOGRAPHIC_DATA] Plan Engineerin…" at bounding box center [732, 388] width 1465 height 776
click at [68, 191] on icon "Dropdown" at bounding box center [65, 189] width 8 height 11
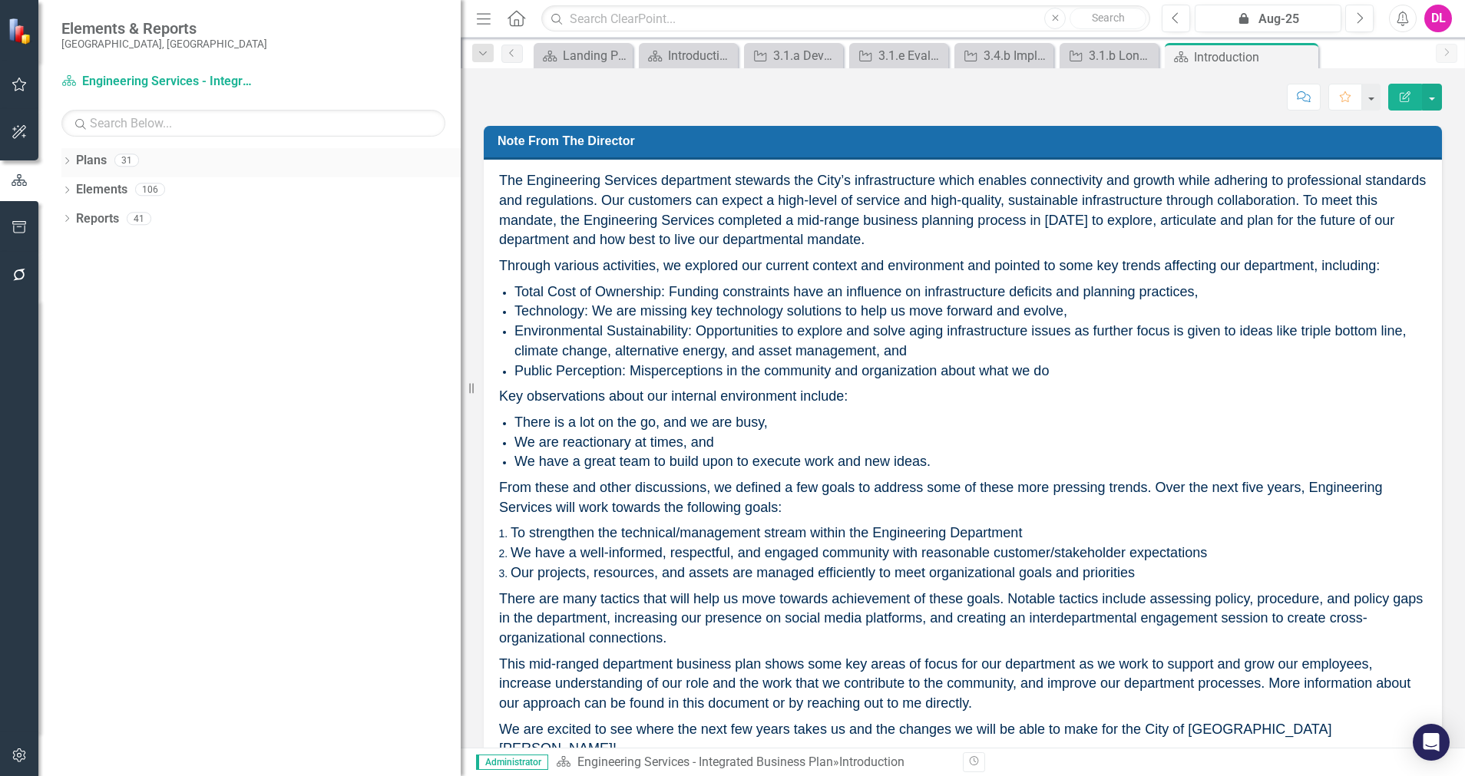
click at [66, 150] on div "Dropdown Plans 31" at bounding box center [260, 162] width 399 height 29
click at [65, 160] on icon "Dropdown" at bounding box center [66, 162] width 11 height 8
